Goal: Find specific page/section

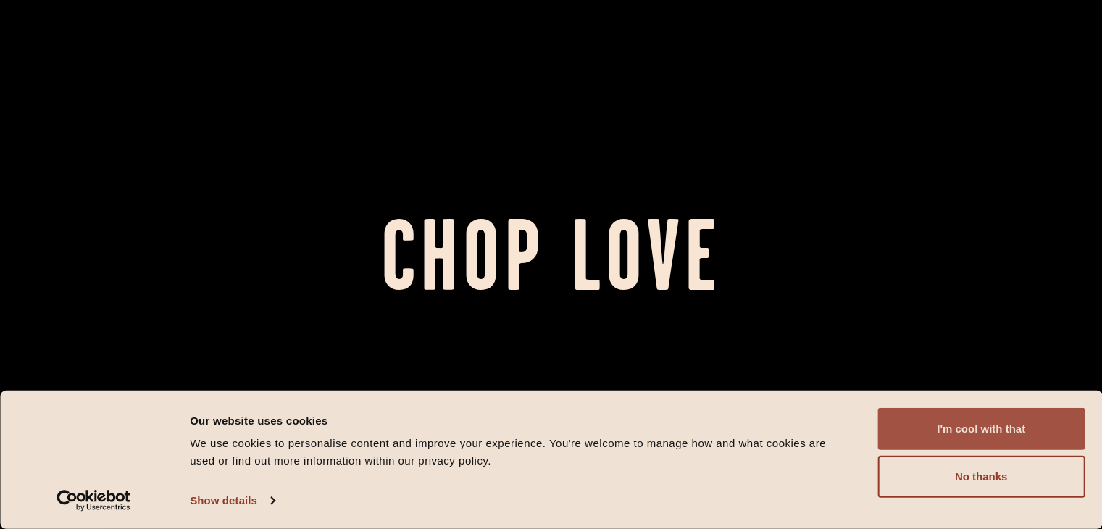
click at [956, 429] on button "I'm cool with that" at bounding box center [980, 429] width 207 height 42
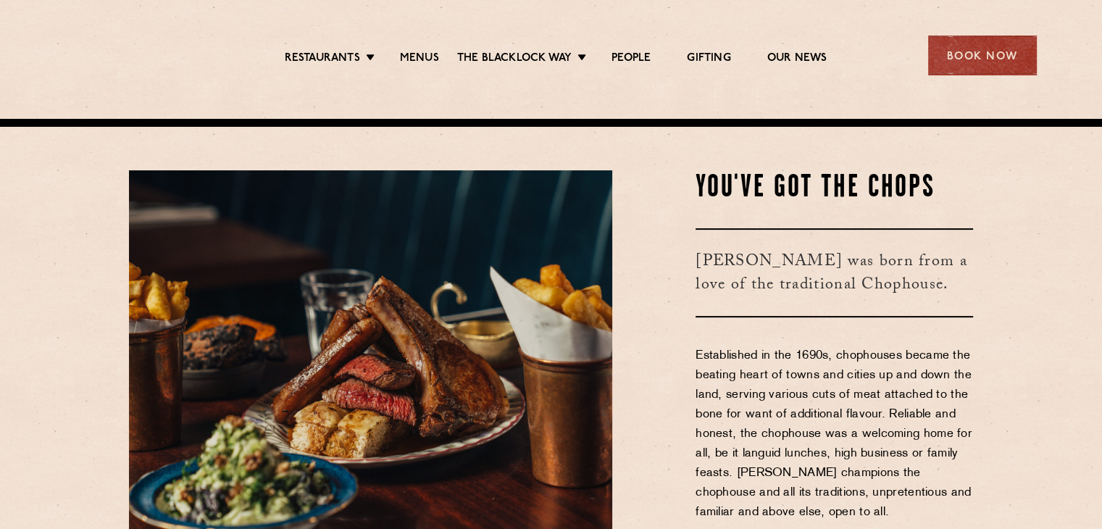
scroll to position [435, 0]
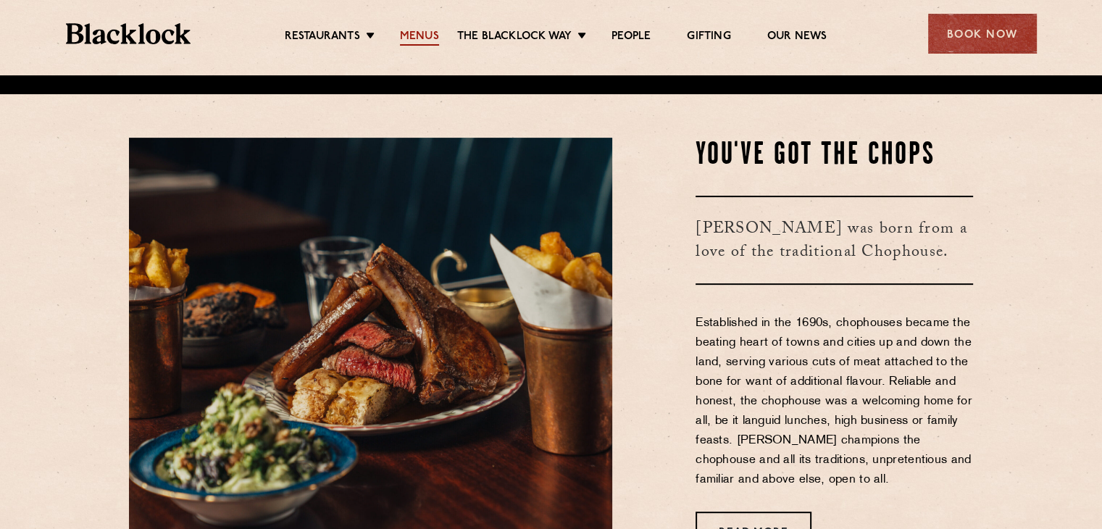
click at [427, 33] on link "Menus" at bounding box center [419, 38] width 39 height 16
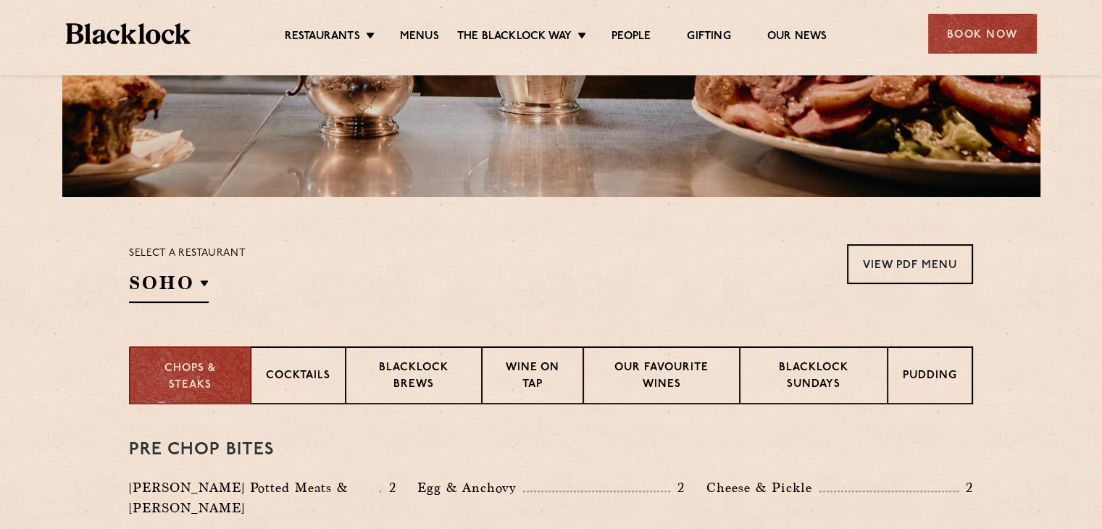
scroll to position [435, 0]
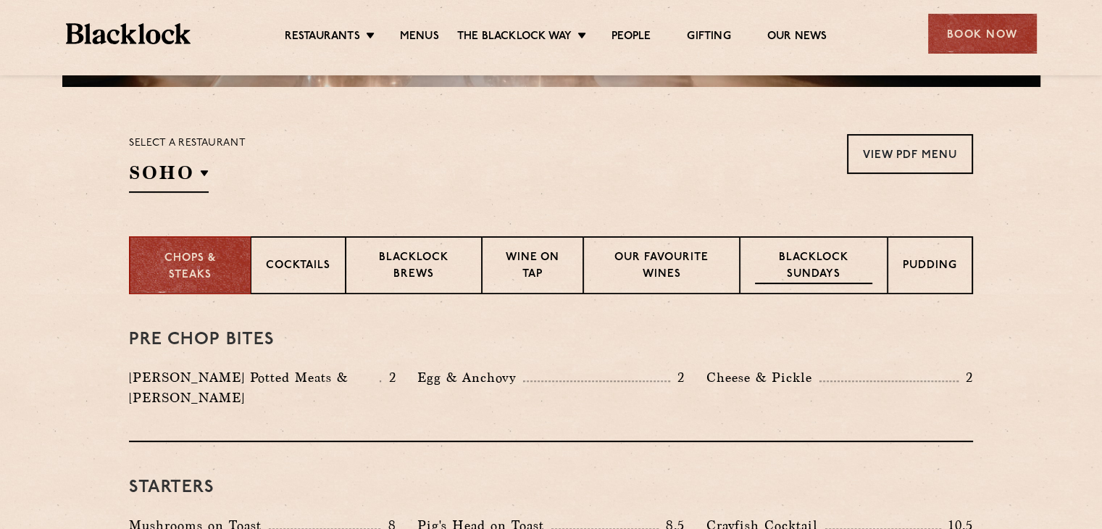
click at [843, 270] on p "Blacklock Sundays" at bounding box center [813, 267] width 117 height 34
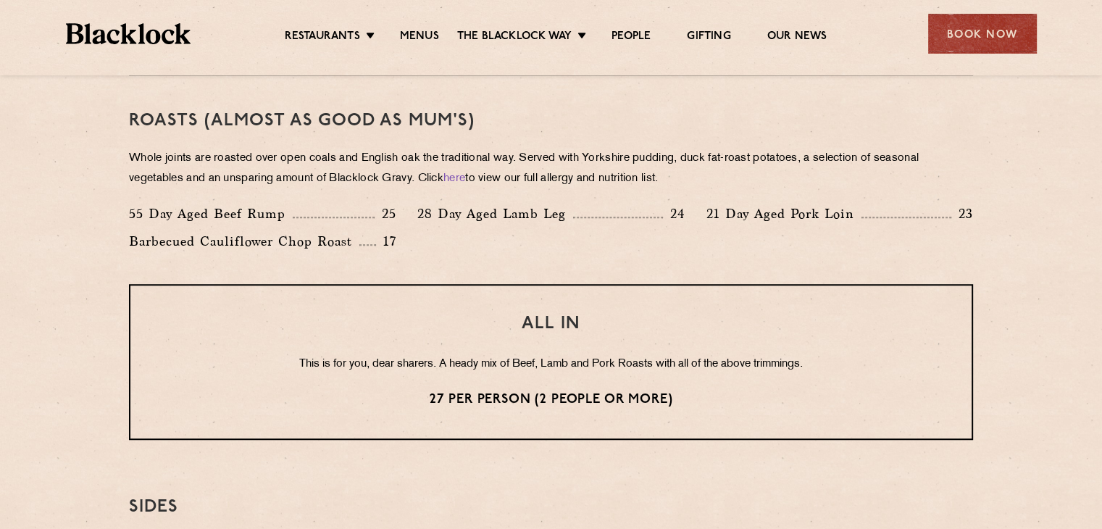
scroll to position [1014, 0]
